Goal: Obtain resource: Download file/media

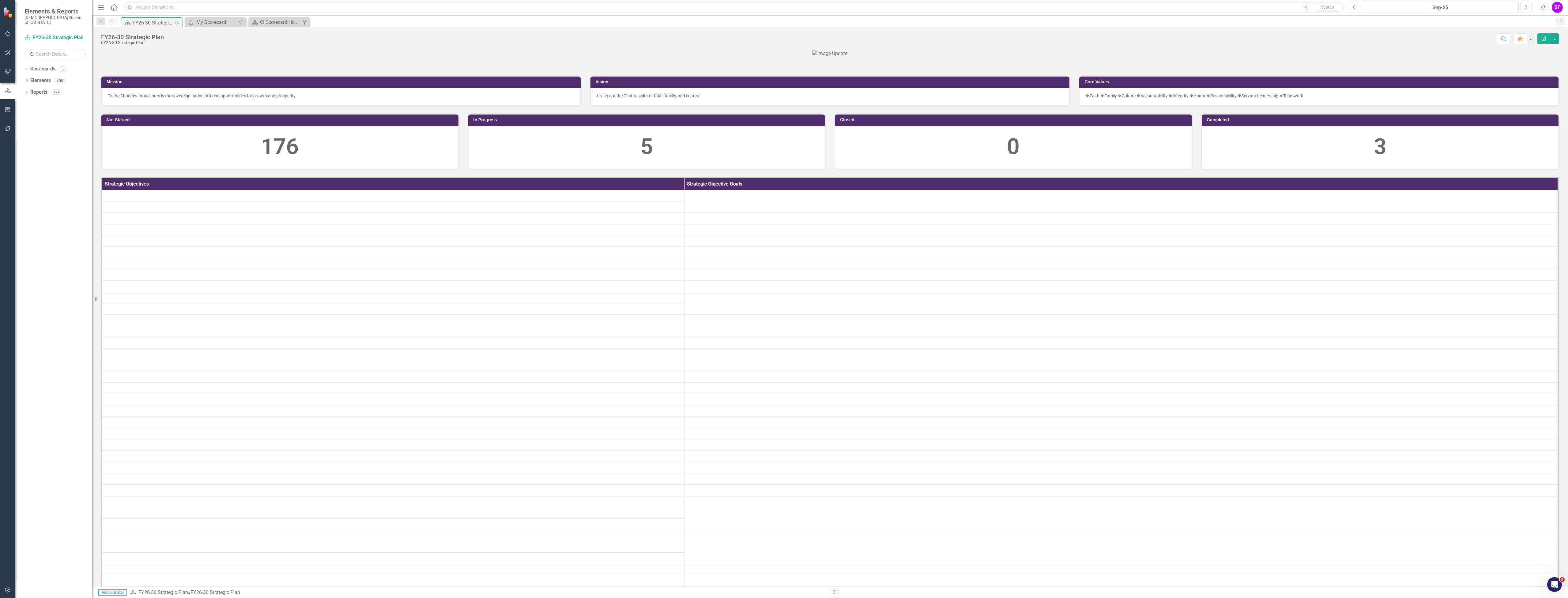
click at [6, 108] on icon "button" at bounding box center [7, 110] width 6 height 5
click at [50, 56] on link "HTML Exports" at bounding box center [55, 59] width 62 height 7
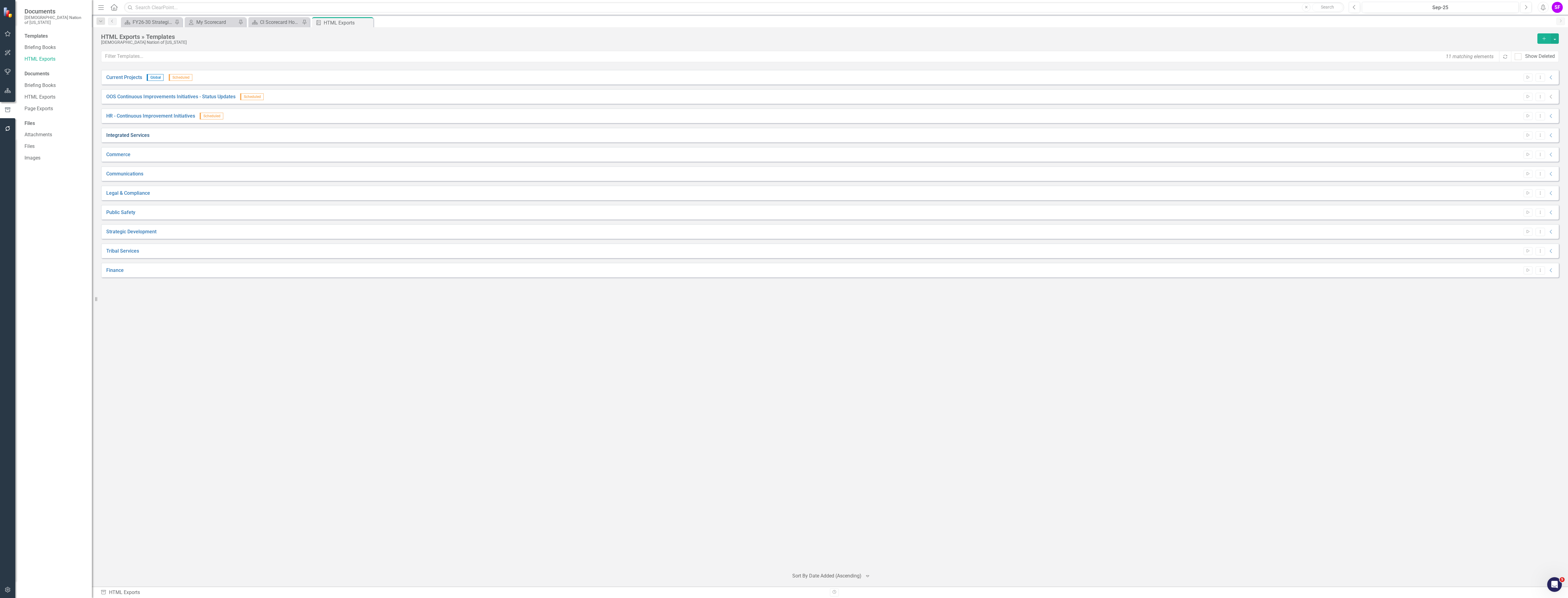
click at [124, 133] on link "Integrated Services" at bounding box center [128, 135] width 43 height 7
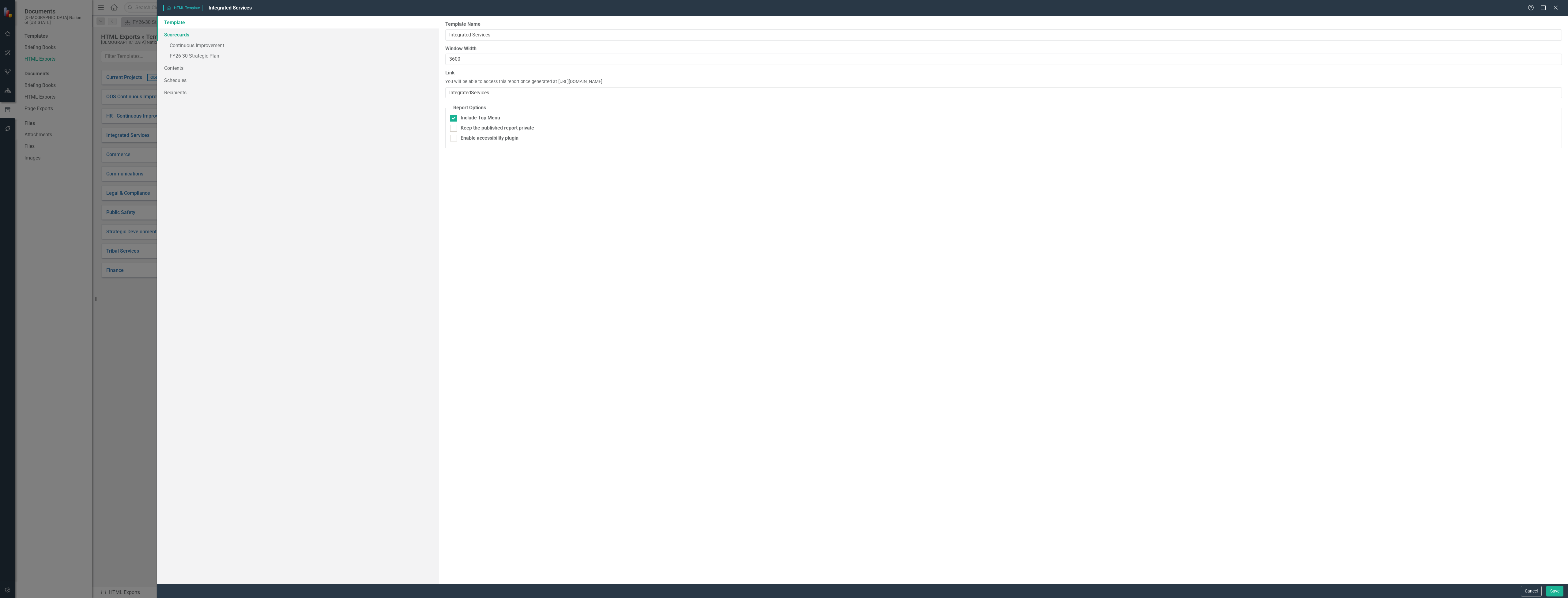
click at [175, 32] on link "Scorecards" at bounding box center [298, 34] width 282 height 12
click at [450, 66] on div at bounding box center [449, 65] width 7 height 7
click at [449, 66] on input "FY26-30 Operational Objectives" at bounding box center [447, 64] width 4 height 4
checkbox input "true"
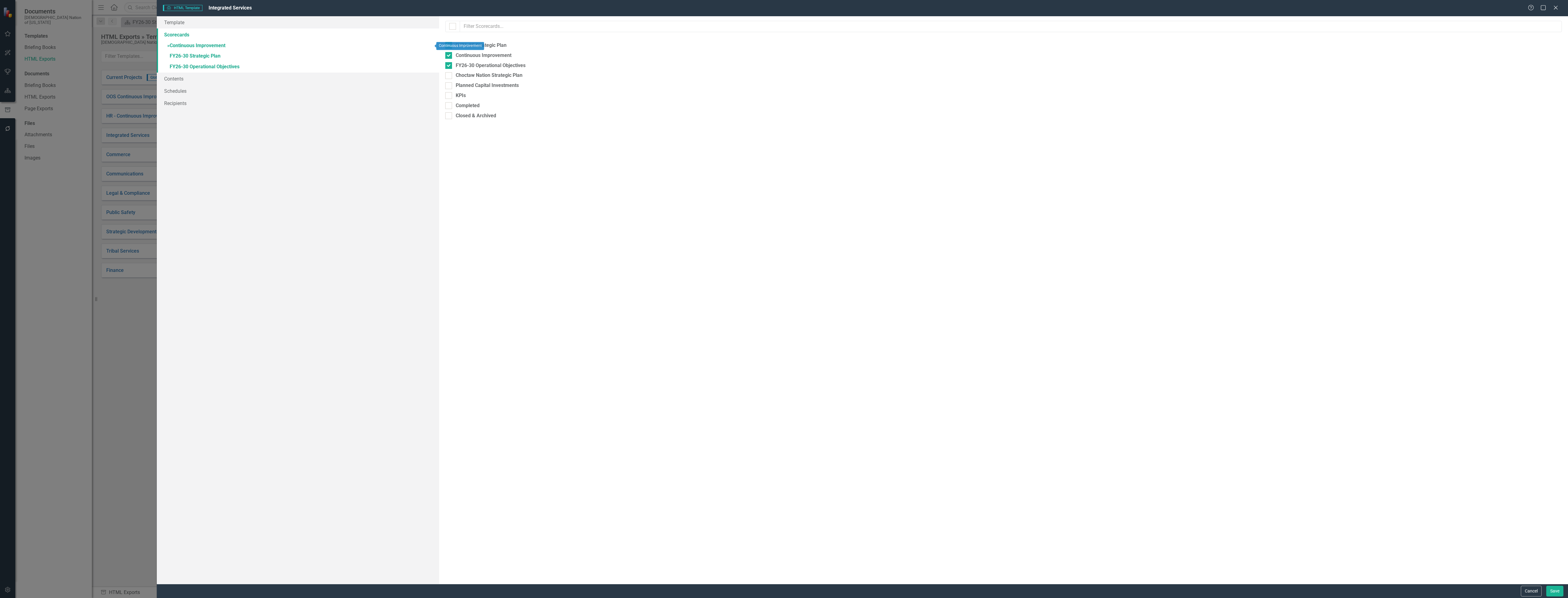
click at [207, 46] on link "» Continuous Improvement" at bounding box center [298, 46] width 282 height 10
click at [209, 55] on link "» FY26-30 Strategic Plan" at bounding box center [298, 56] width 282 height 10
click at [597, 36] on link "Strategic Objectives" at bounding box center [597, 36] width 54 height 13
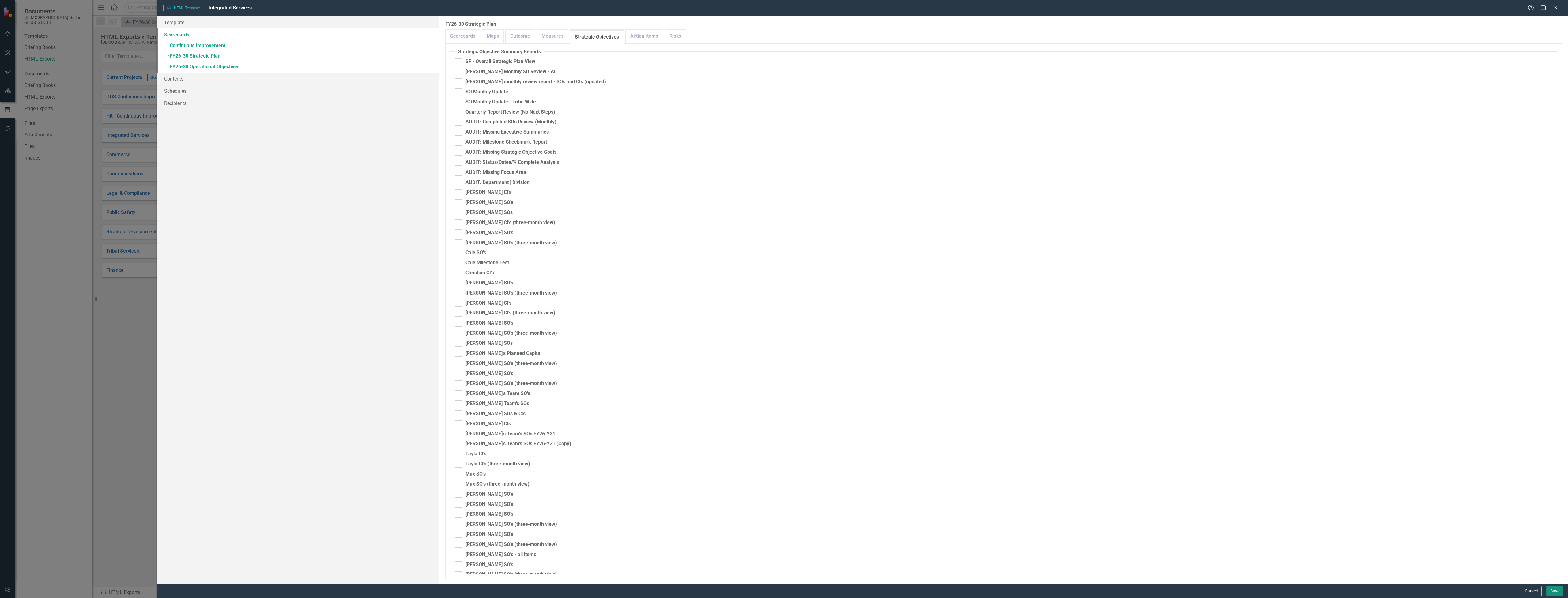
click at [1559, 589] on button "Save" at bounding box center [1555, 591] width 17 height 10
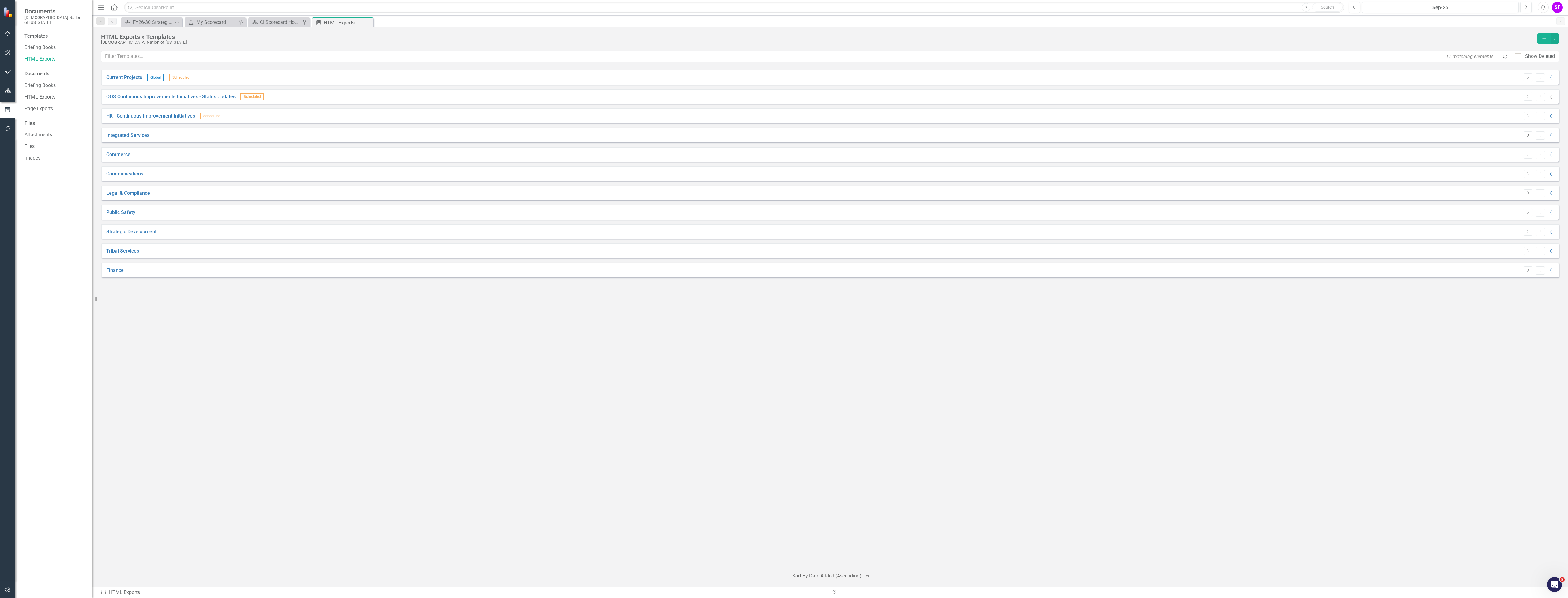
click at [1529, 136] on icon "Start" at bounding box center [1528, 135] width 4 height 4
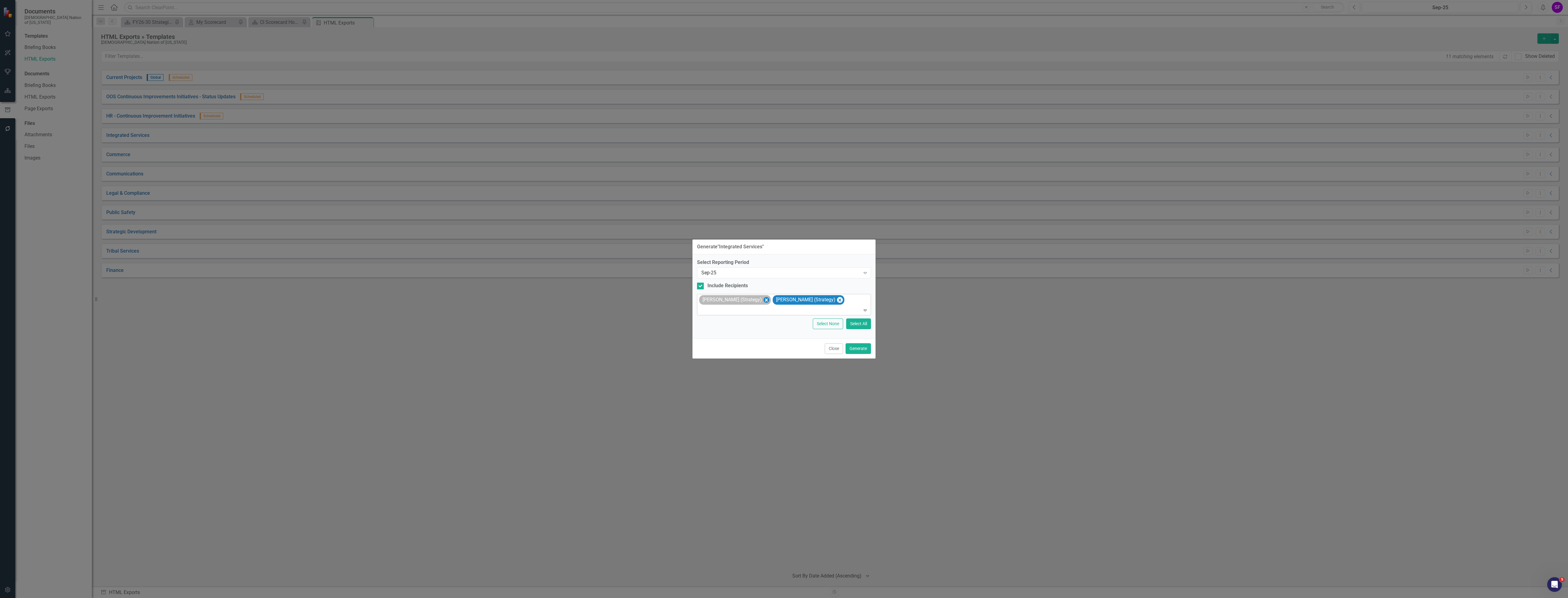
click at [765, 300] on icon "Remove Sheridan Burns (Strategy)" at bounding box center [766, 300] width 2 height 3
click at [862, 273] on div "Expand" at bounding box center [865, 273] width 11 height 10
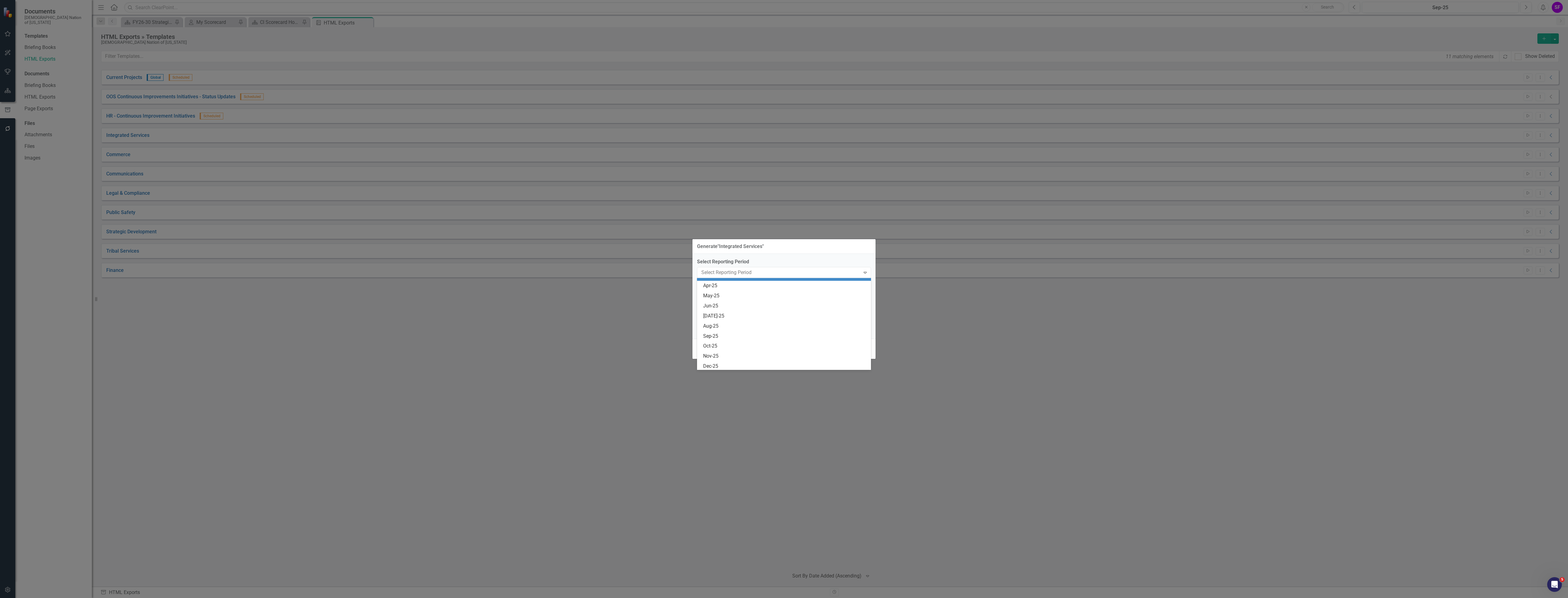
scroll to position [714, 0]
click at [749, 314] on div "Aug-25" at bounding box center [785, 314] width 164 height 7
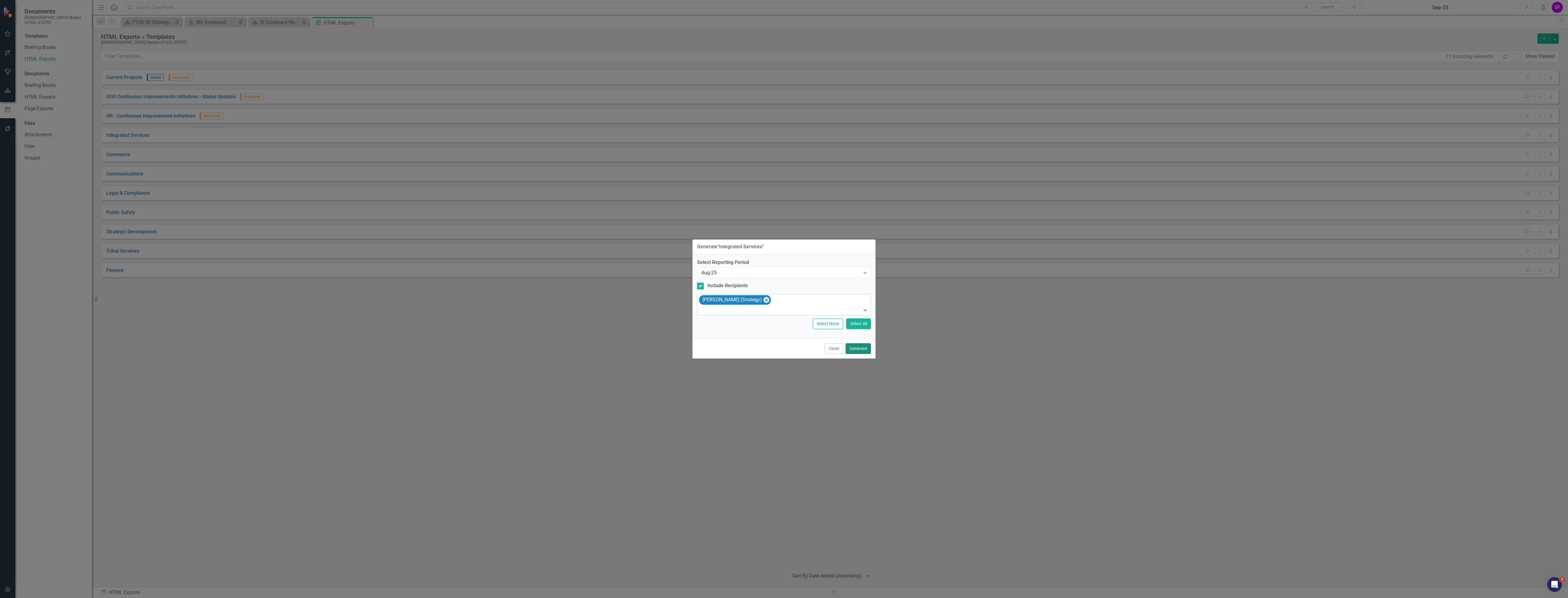
click at [859, 351] on button "Generate" at bounding box center [858, 348] width 25 height 10
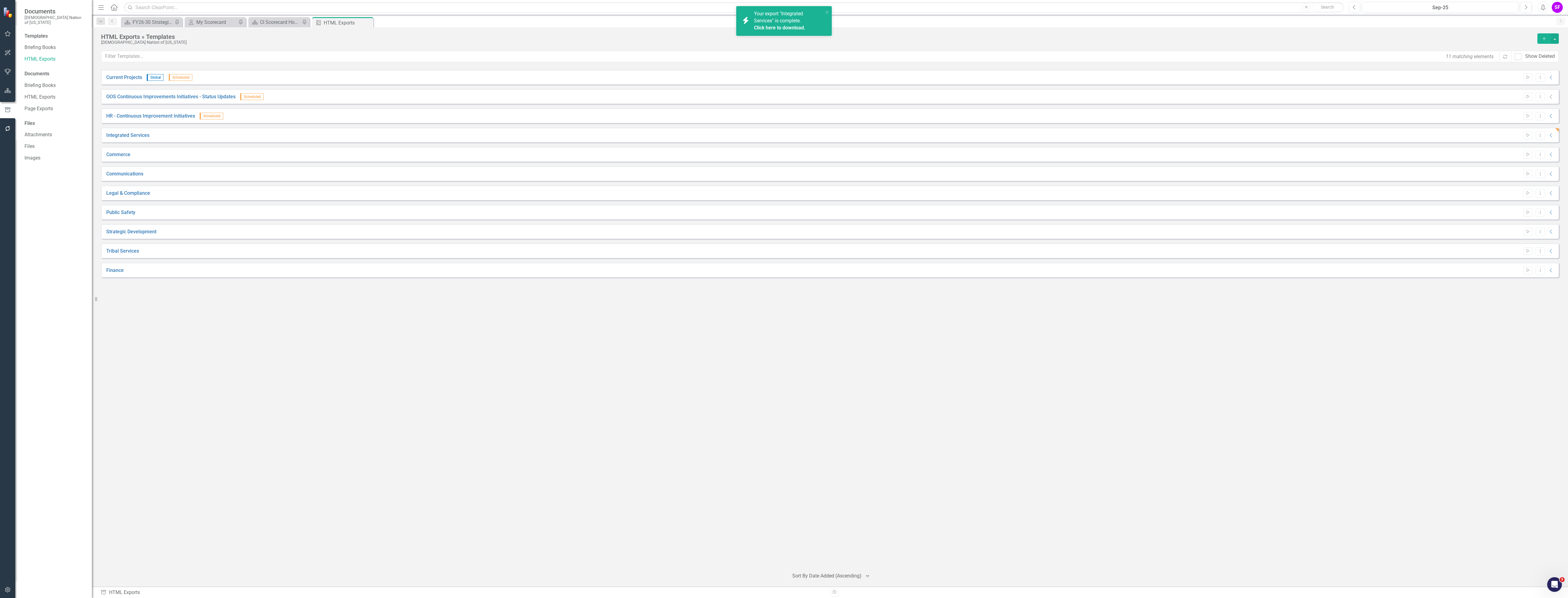
click at [790, 28] on link "Click here to download." at bounding box center [780, 27] width 52 height 6
click at [1551, 136] on icon "Collapse" at bounding box center [1551, 135] width 6 height 5
click at [1534, 151] on link "Link" at bounding box center [1537, 150] width 9 height 8
click at [1539, 153] on link "Link" at bounding box center [1537, 150] width 9 height 8
click at [1537, 151] on icon "Link" at bounding box center [1537, 150] width 4 height 4
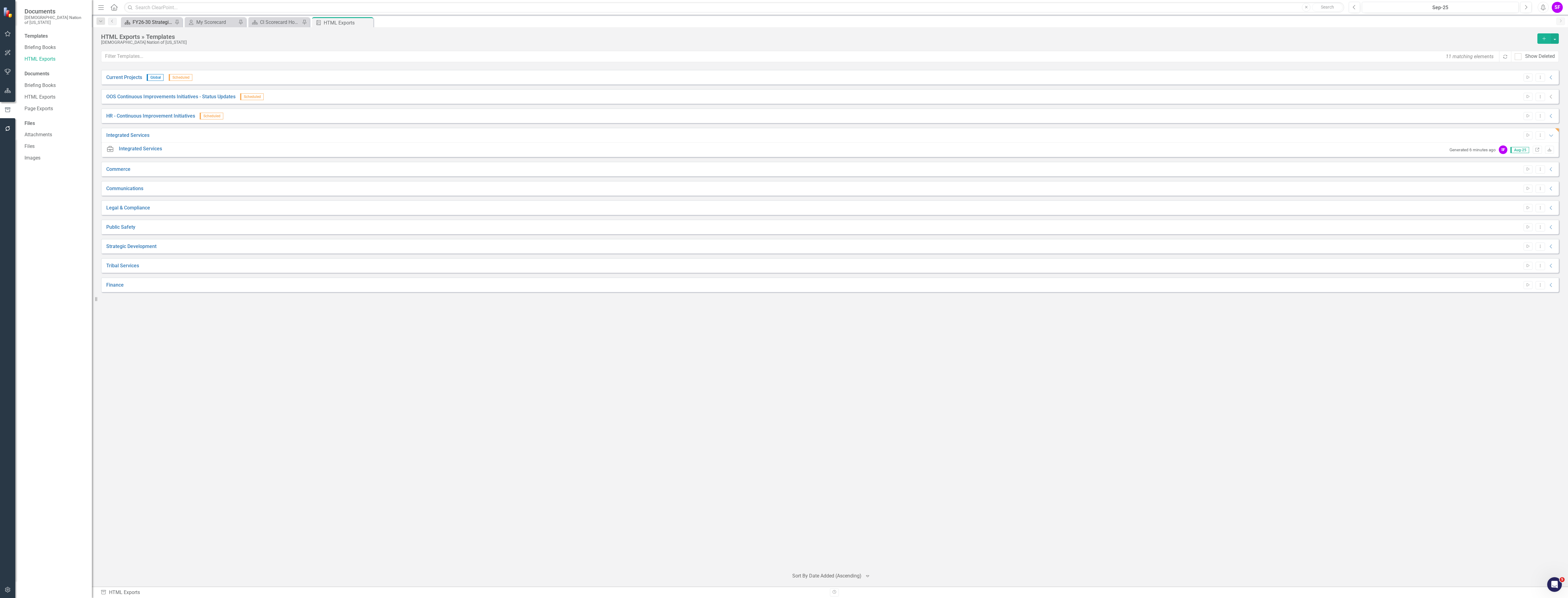
click at [151, 22] on div "FY26-30 Strategic Plan" at bounding box center [153, 22] width 41 height 7
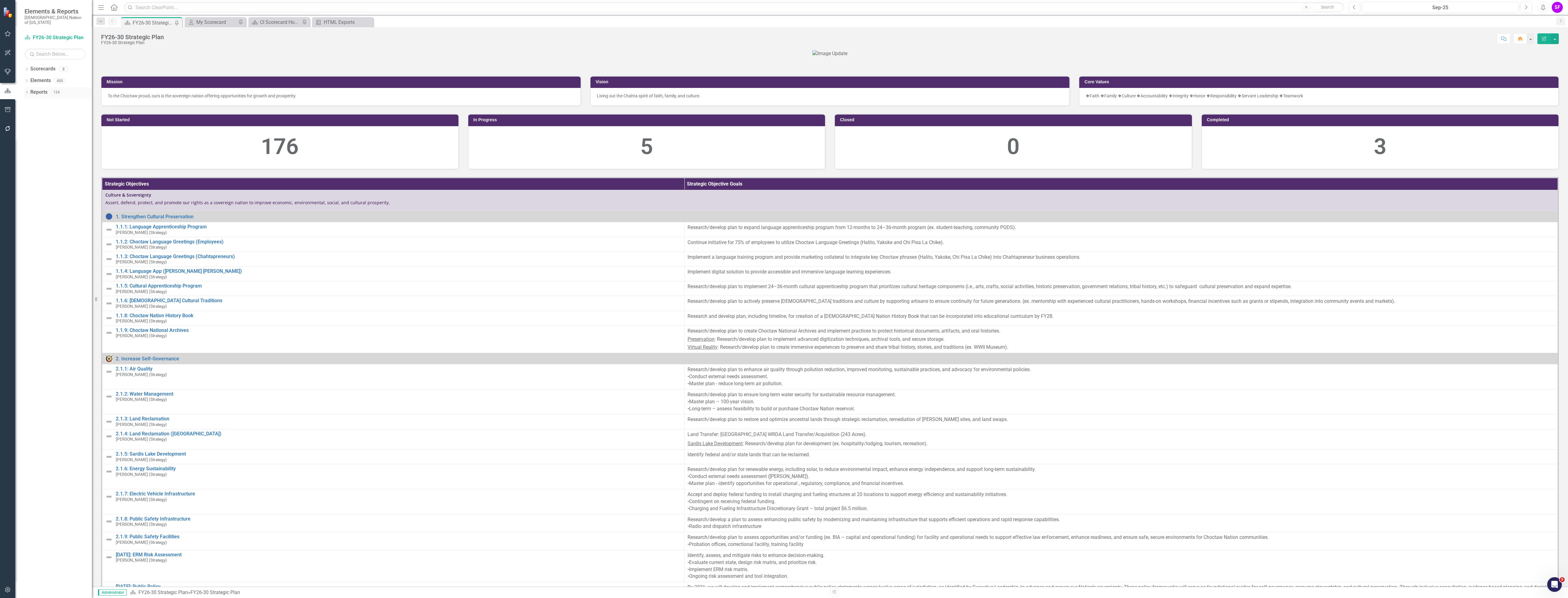
click at [38, 91] on div "Reports" at bounding box center [39, 92] width 17 height 10
click at [278, 21] on div "CI Scorecard Home" at bounding box center [281, 22] width 41 height 7
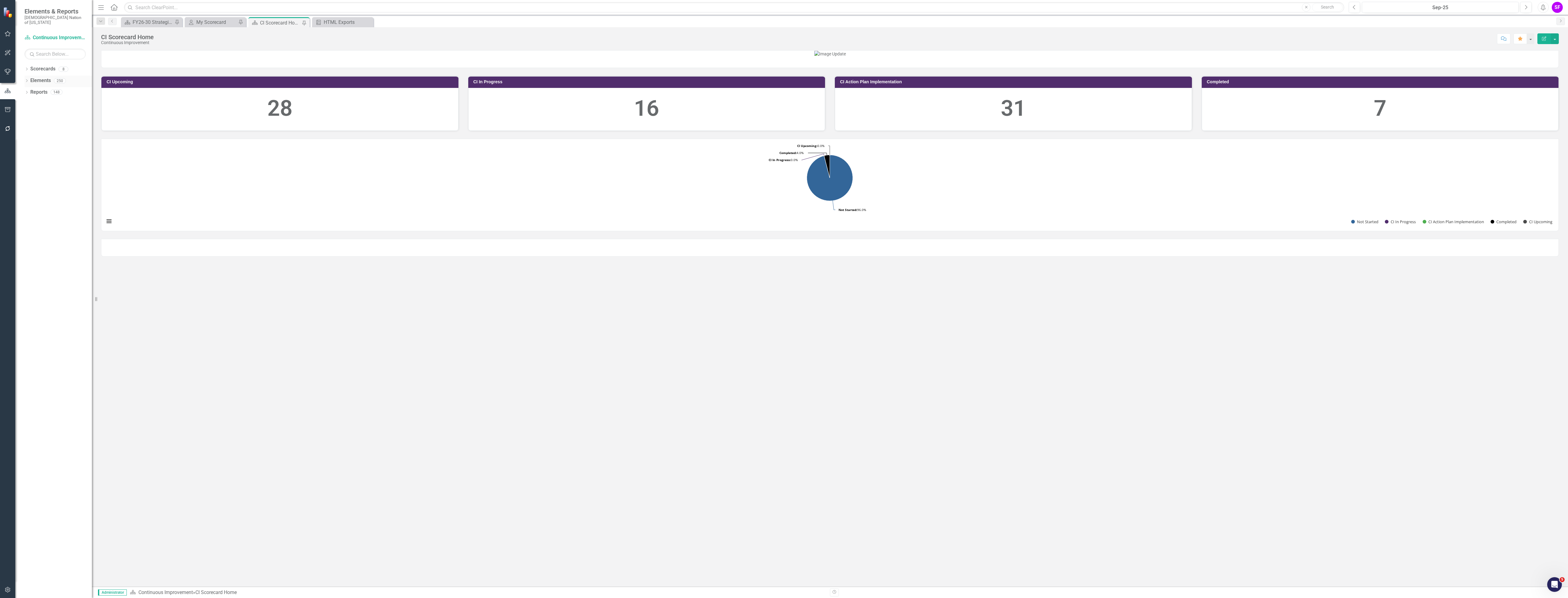
click at [43, 77] on link "Elements" at bounding box center [40, 80] width 20 height 7
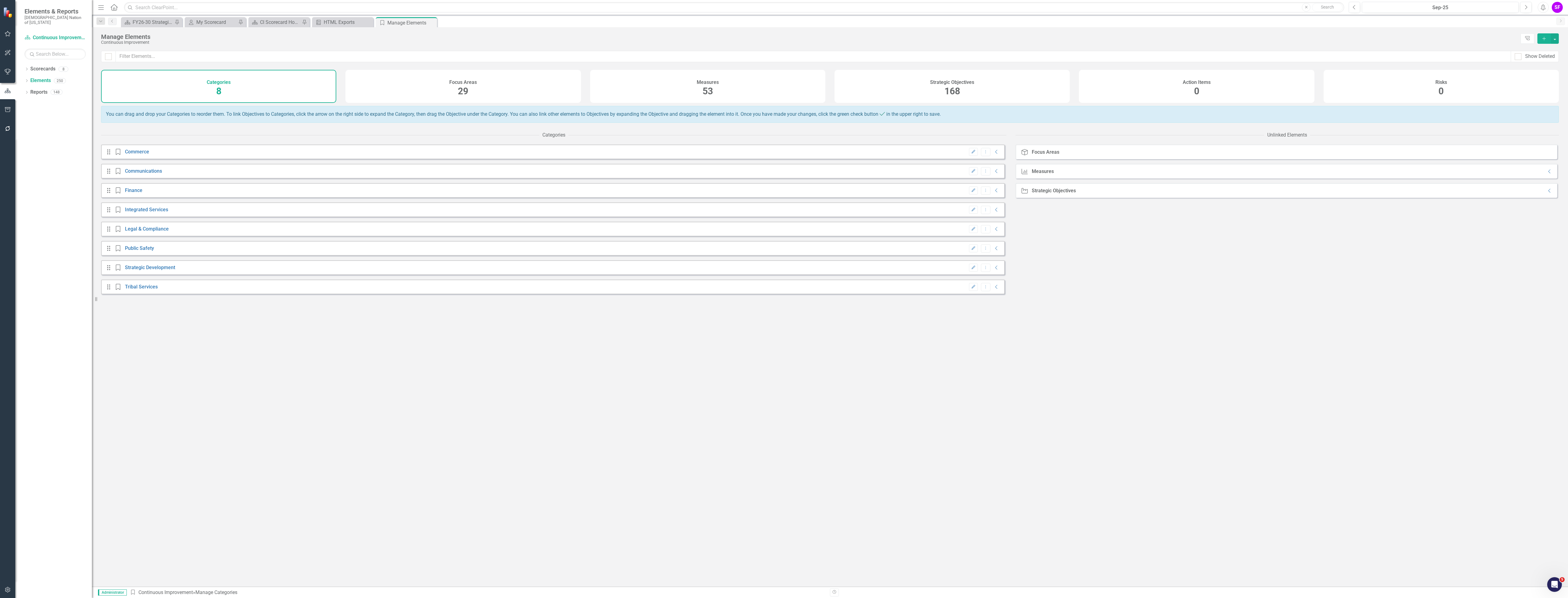
click at [273, 17] on div "Scorecard CI Scorecard Home Pin" at bounding box center [279, 22] width 62 height 10
drag, startPoint x: 266, startPoint y: 20, endPoint x: 220, endPoint y: 20, distance: 46.0
click at [266, 20] on div "CI Scorecard Home" at bounding box center [281, 22] width 41 height 7
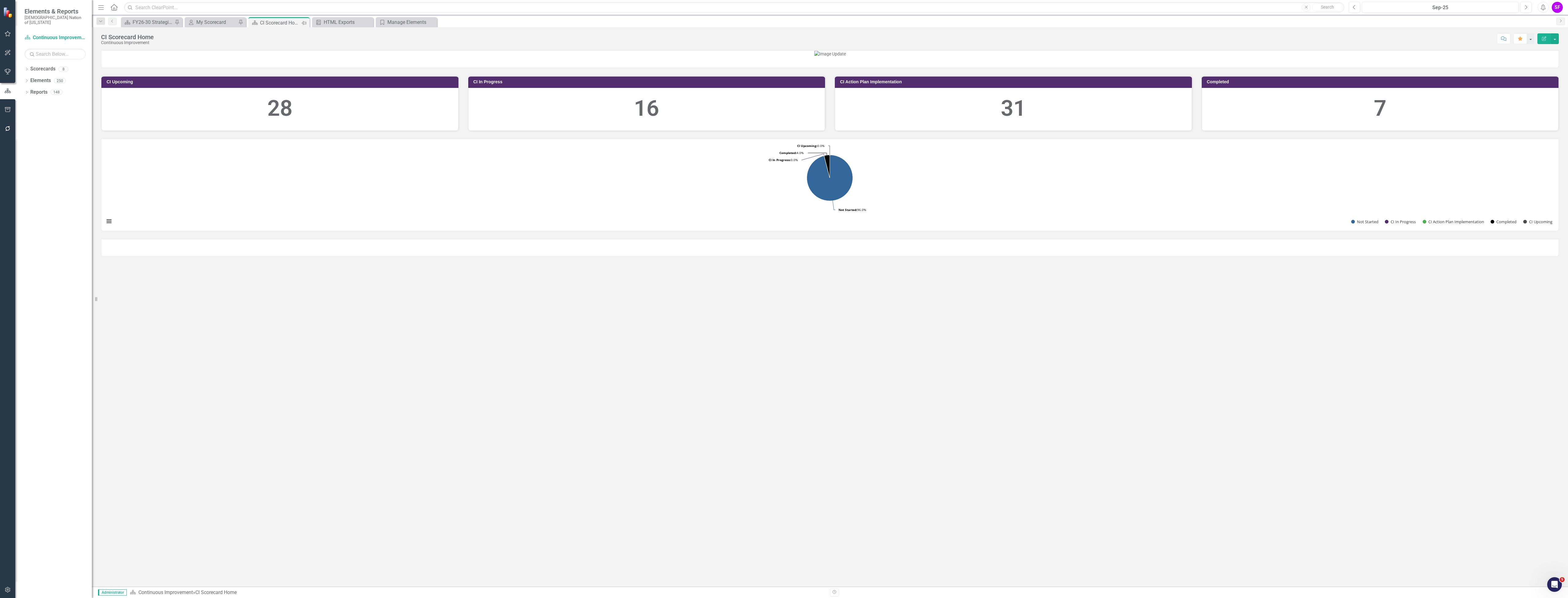
click at [304, 23] on icon "Pin" at bounding box center [304, 23] width 5 height 6
click at [304, 23] on icon "Close" at bounding box center [304, 22] width 6 height 5
click at [303, 23] on icon "Close" at bounding box center [304, 23] width 6 height 5
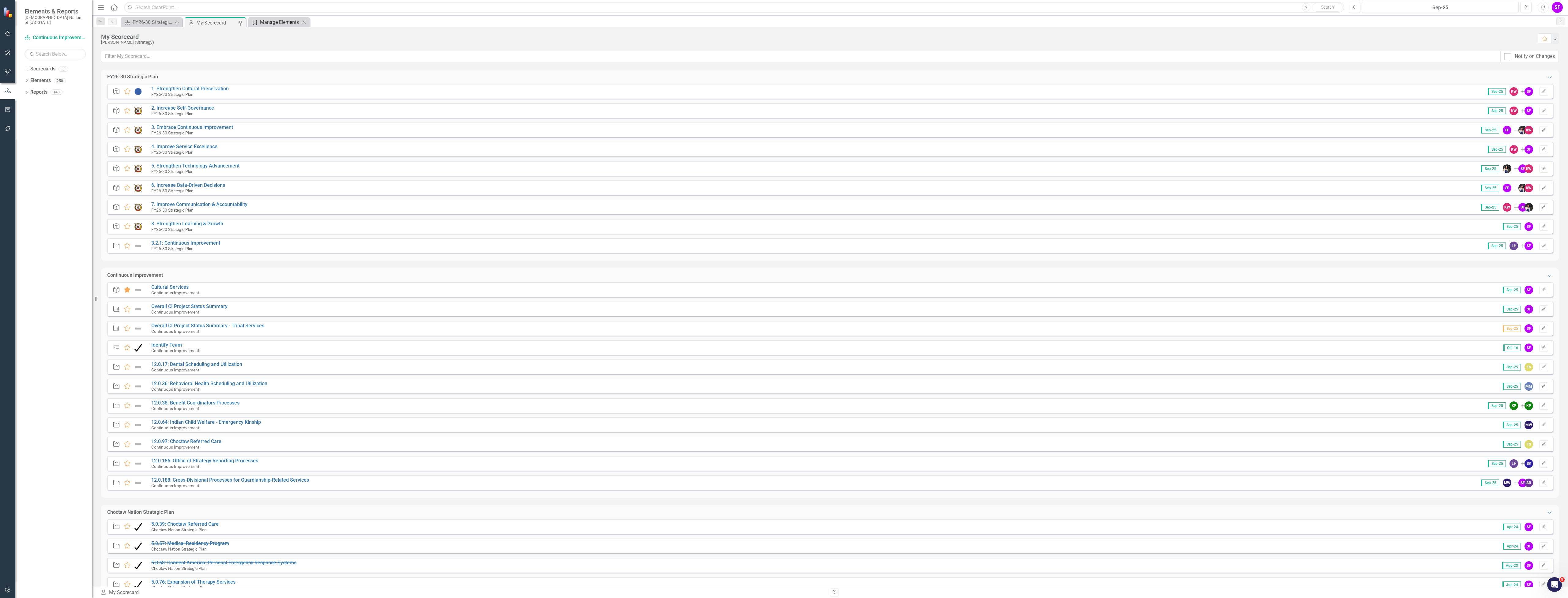
click at [282, 21] on div "Manage Elements" at bounding box center [281, 22] width 41 height 7
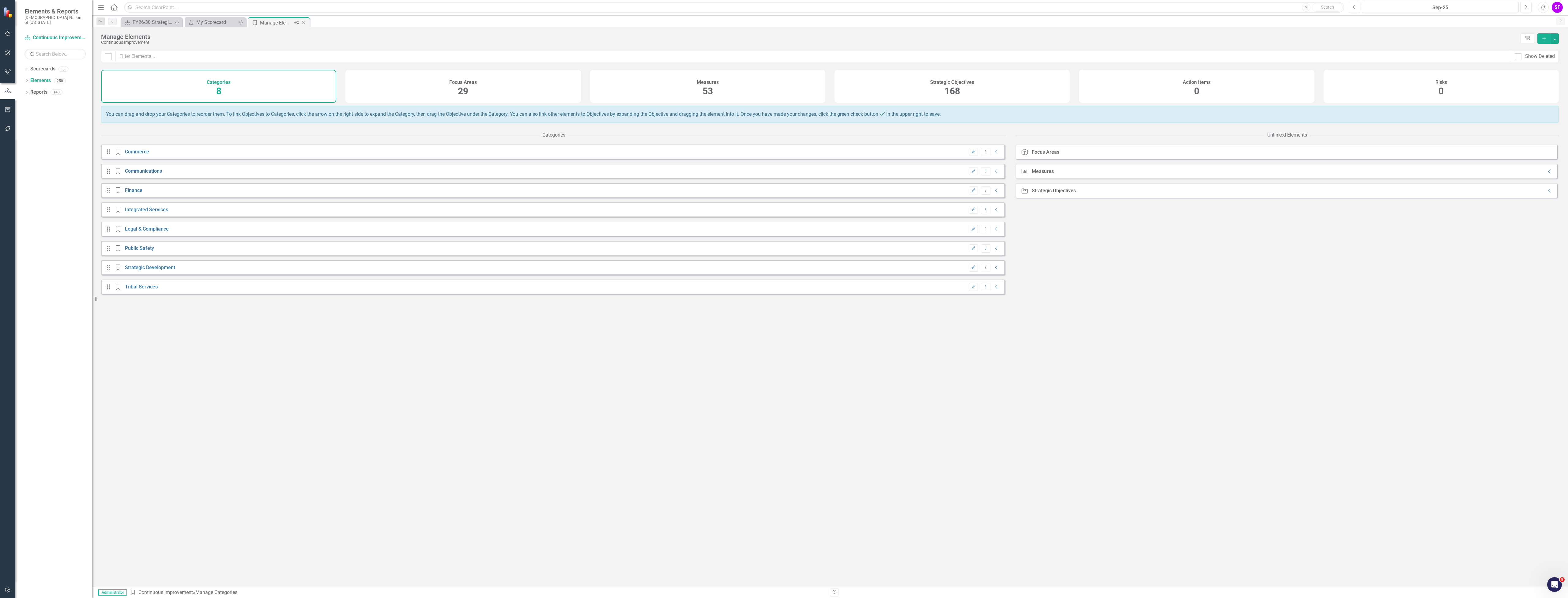
click at [304, 22] on icon at bounding box center [303, 22] width 3 height 3
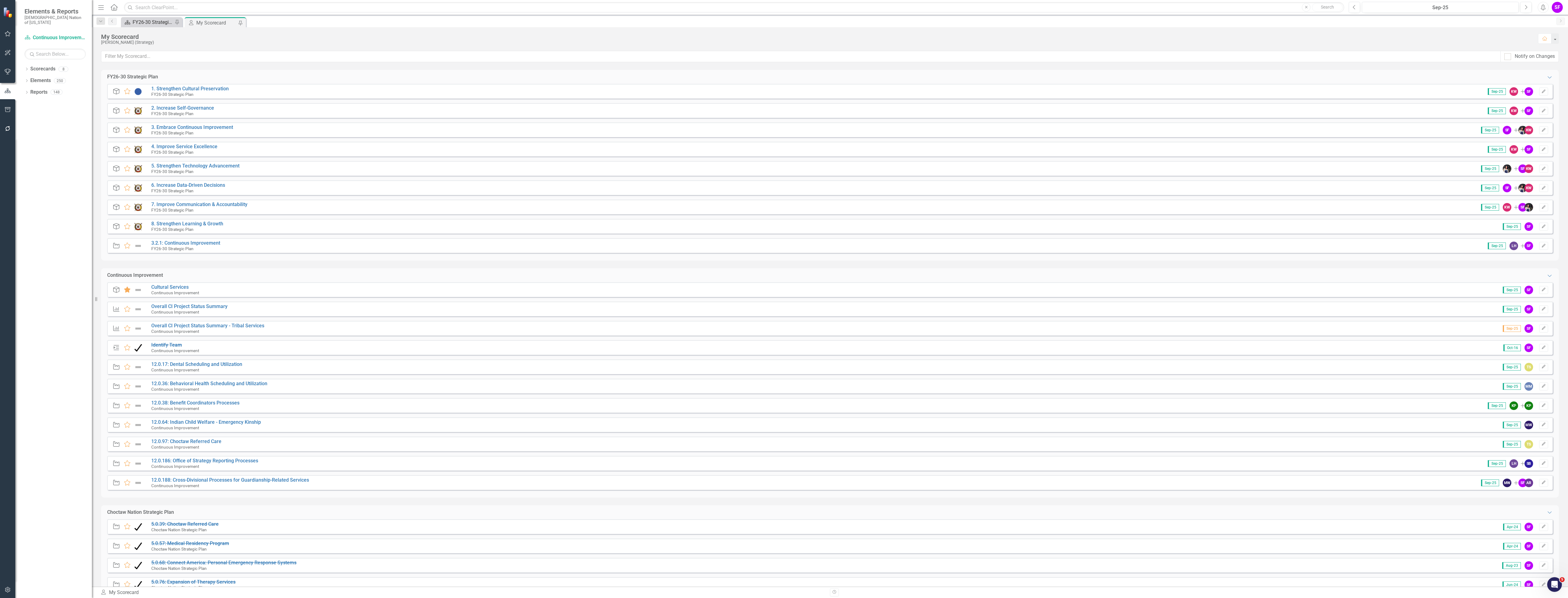
click at [138, 21] on div "FY26-30 Strategic Plan" at bounding box center [153, 22] width 41 height 7
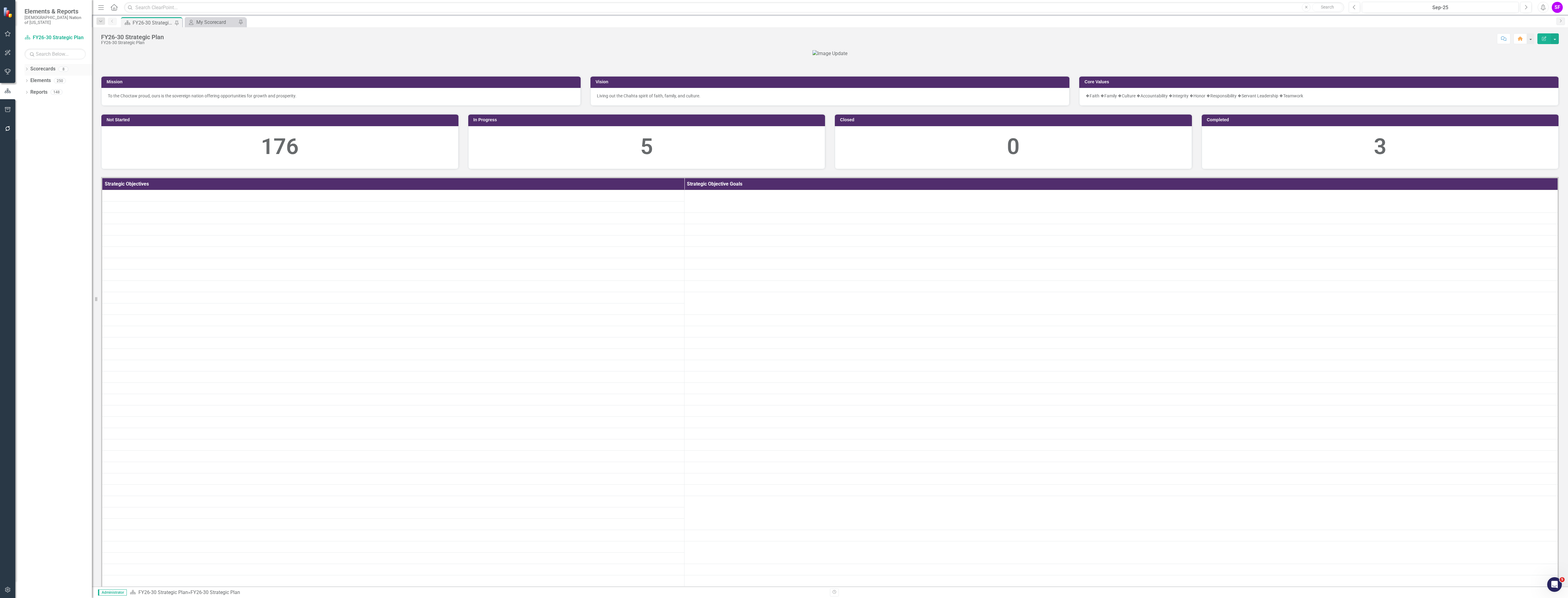
click at [43, 66] on link "Scorecards" at bounding box center [42, 69] width 25 height 7
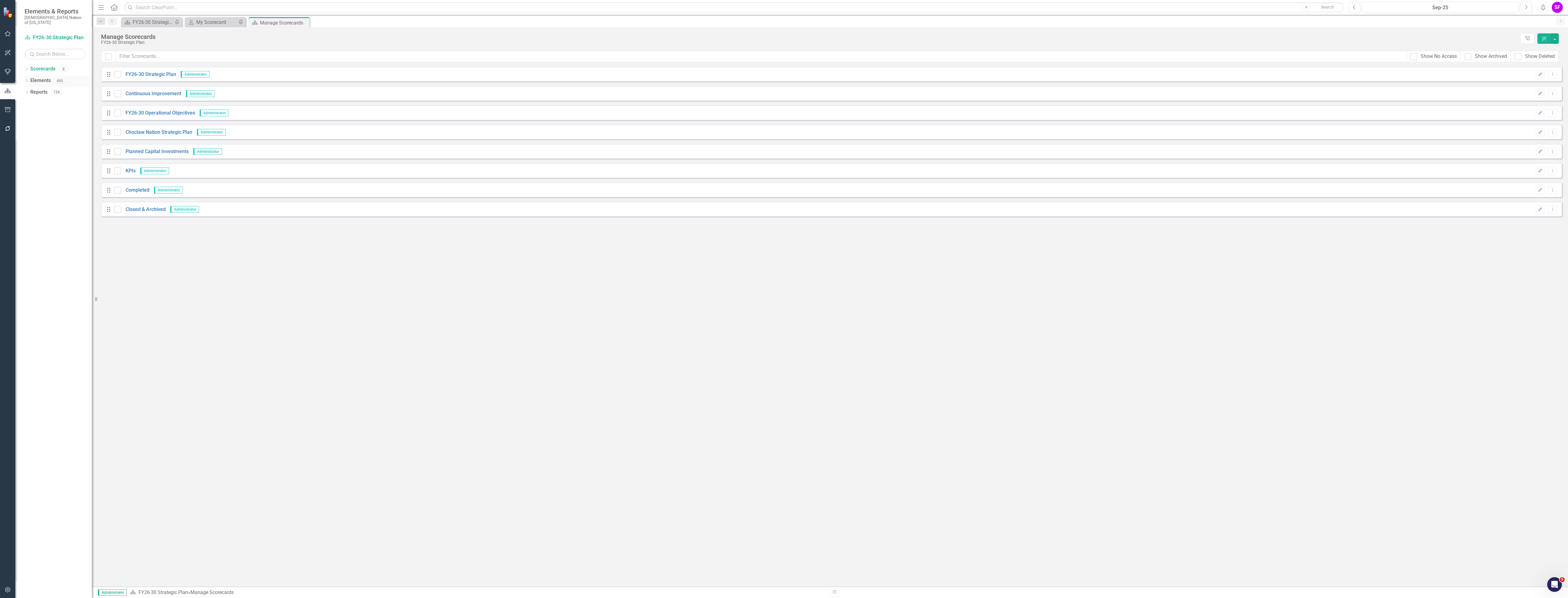
click at [38, 77] on link "Elements" at bounding box center [40, 80] width 20 height 7
click at [1045, 95] on div "Strategic Objectives 181" at bounding box center [952, 86] width 235 height 33
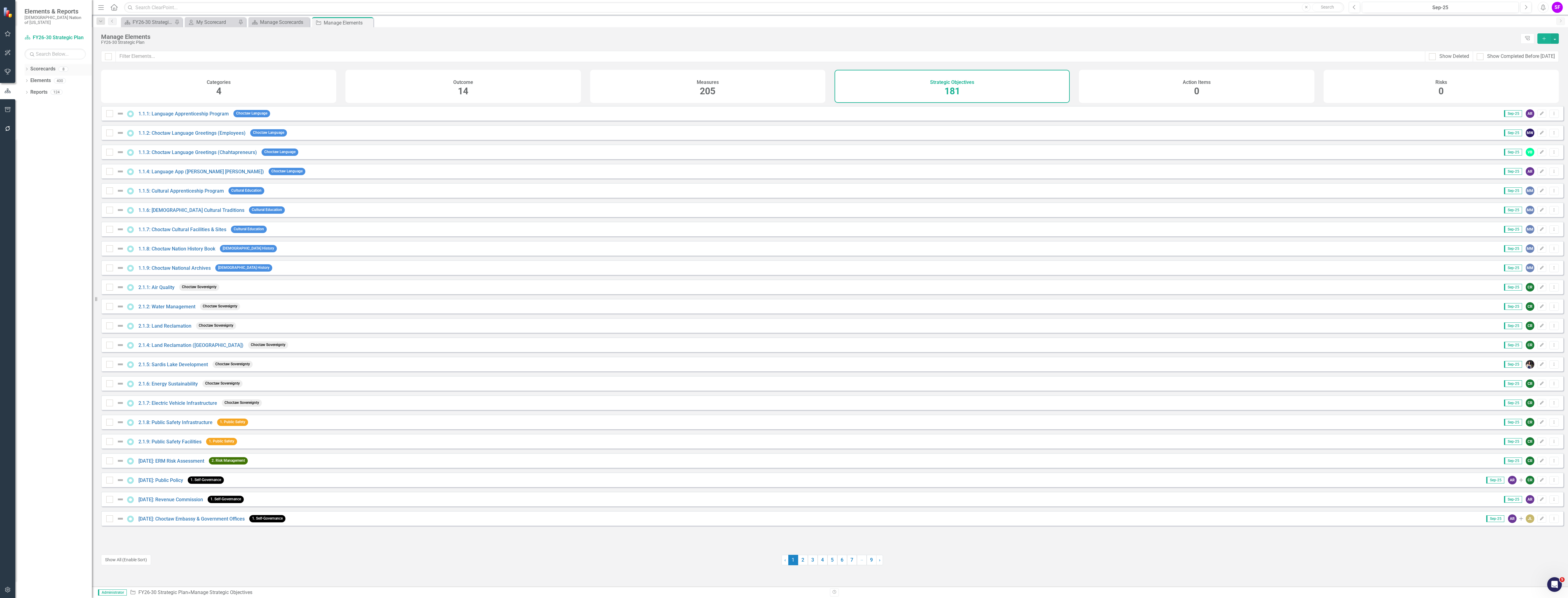
click at [47, 66] on link "Scorecards" at bounding box center [42, 69] width 25 height 7
